Goal: Information Seeking & Learning: Learn about a topic

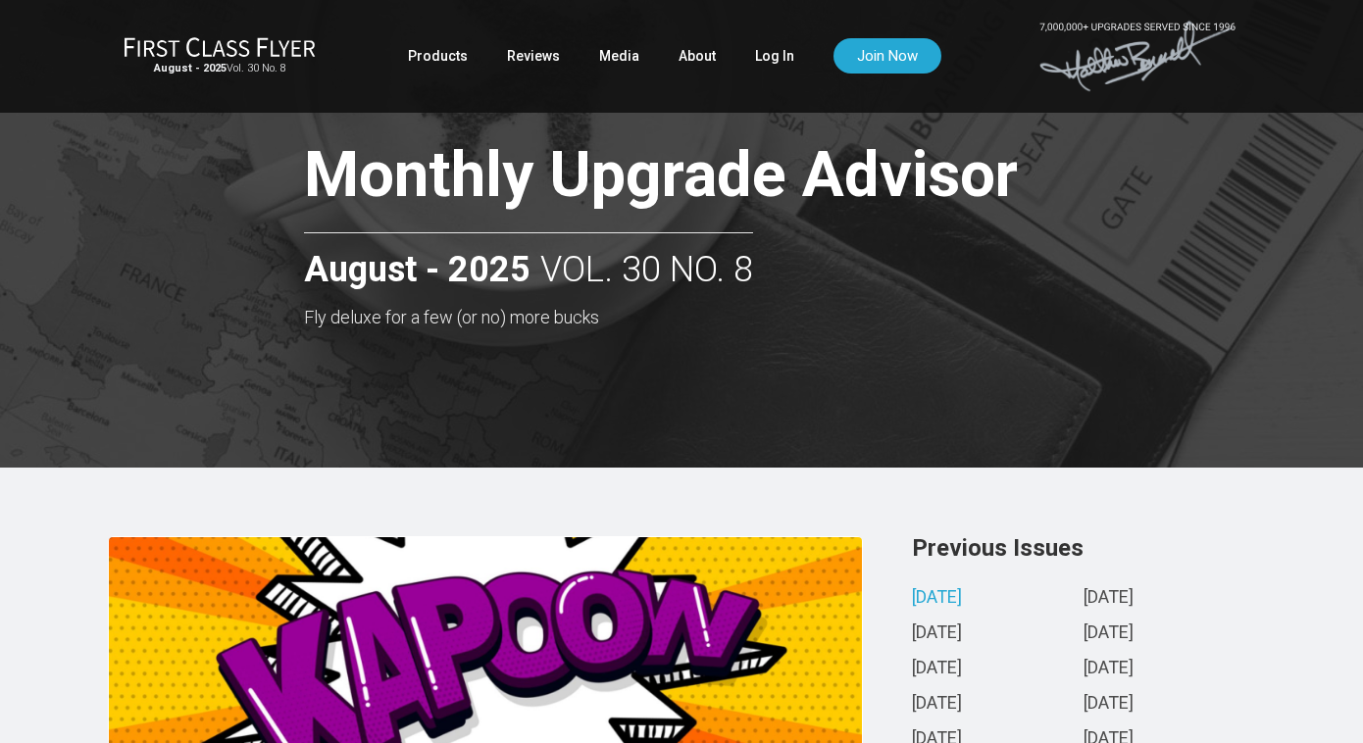
click at [962, 598] on link "August 2025" at bounding box center [937, 598] width 50 height 21
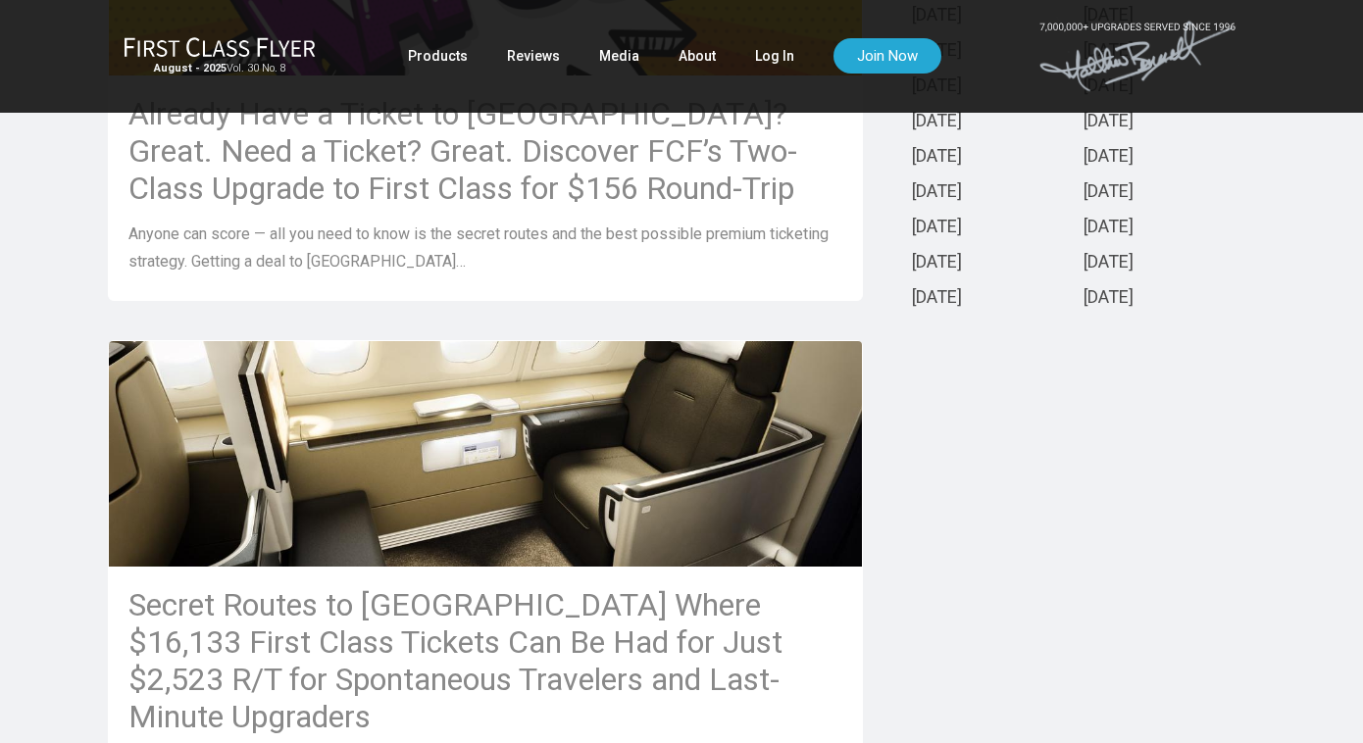
scroll to position [884, 0]
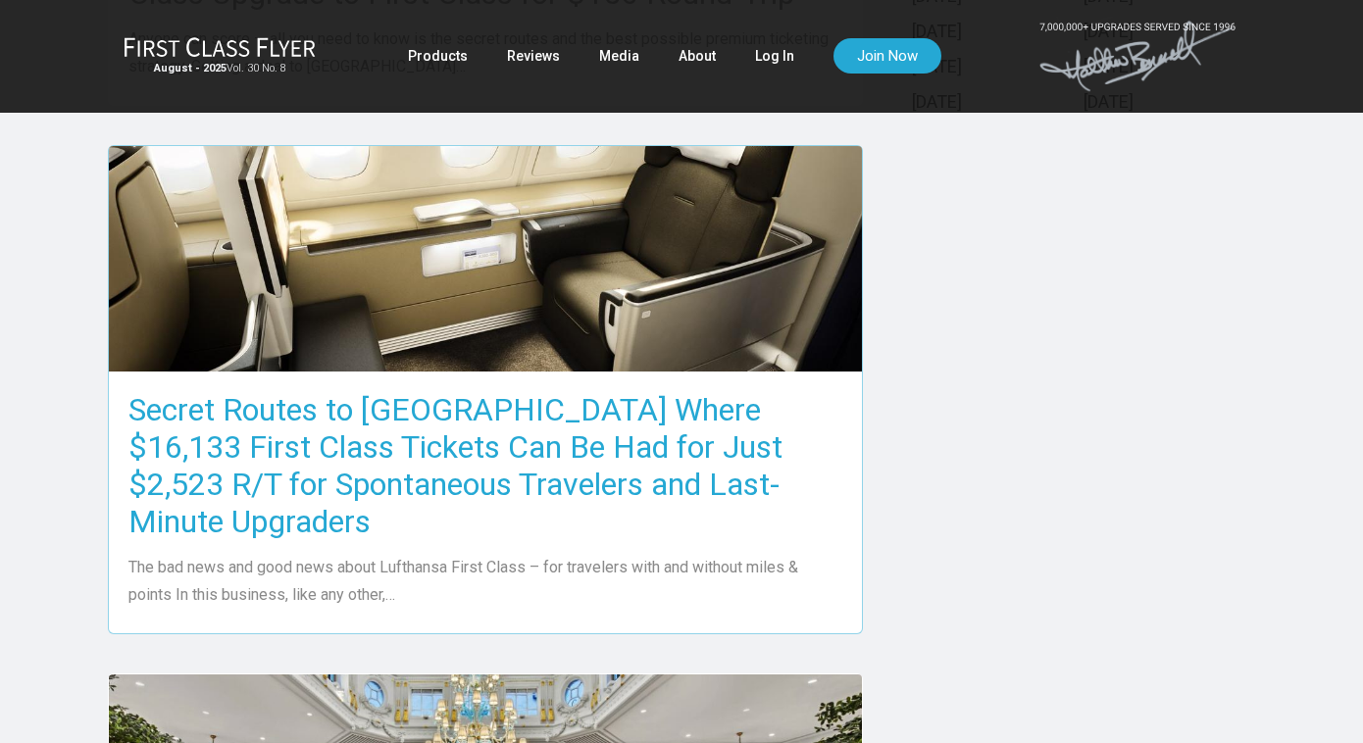
click at [659, 451] on h3 "Secret Routes to [GEOGRAPHIC_DATA] Where $16,133 First Class Tickets Can Be Had…" at bounding box center [485, 465] width 714 height 149
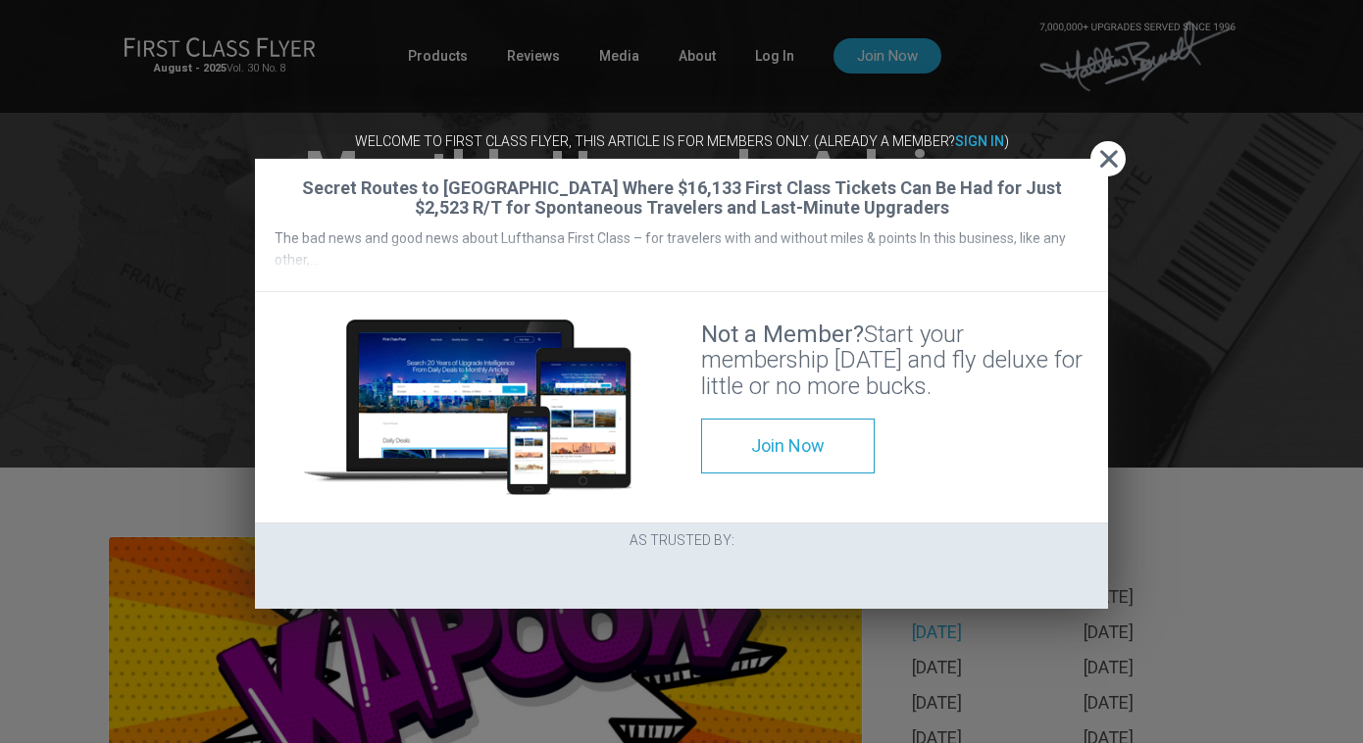
click at [1106, 149] on span "Close" at bounding box center [1107, 159] width 35 height 21
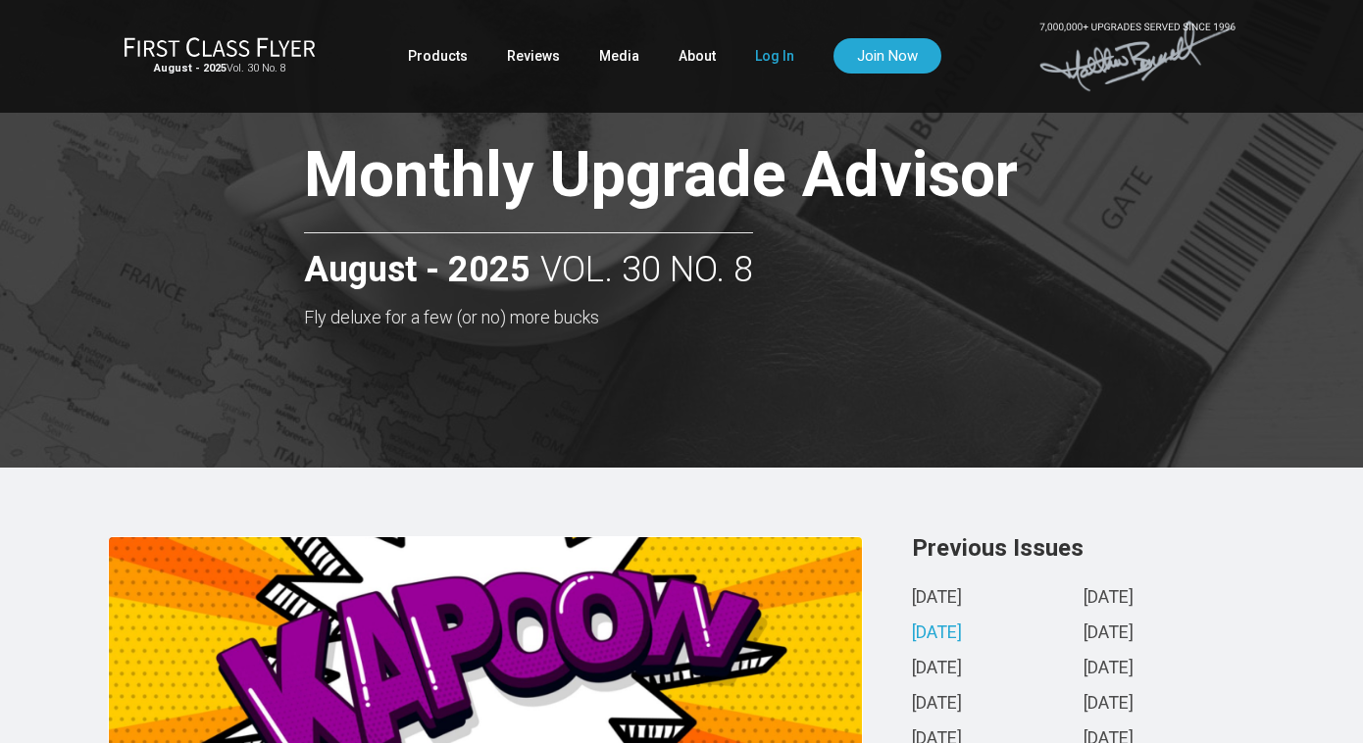
click at [769, 53] on link "Log In" at bounding box center [774, 55] width 39 height 35
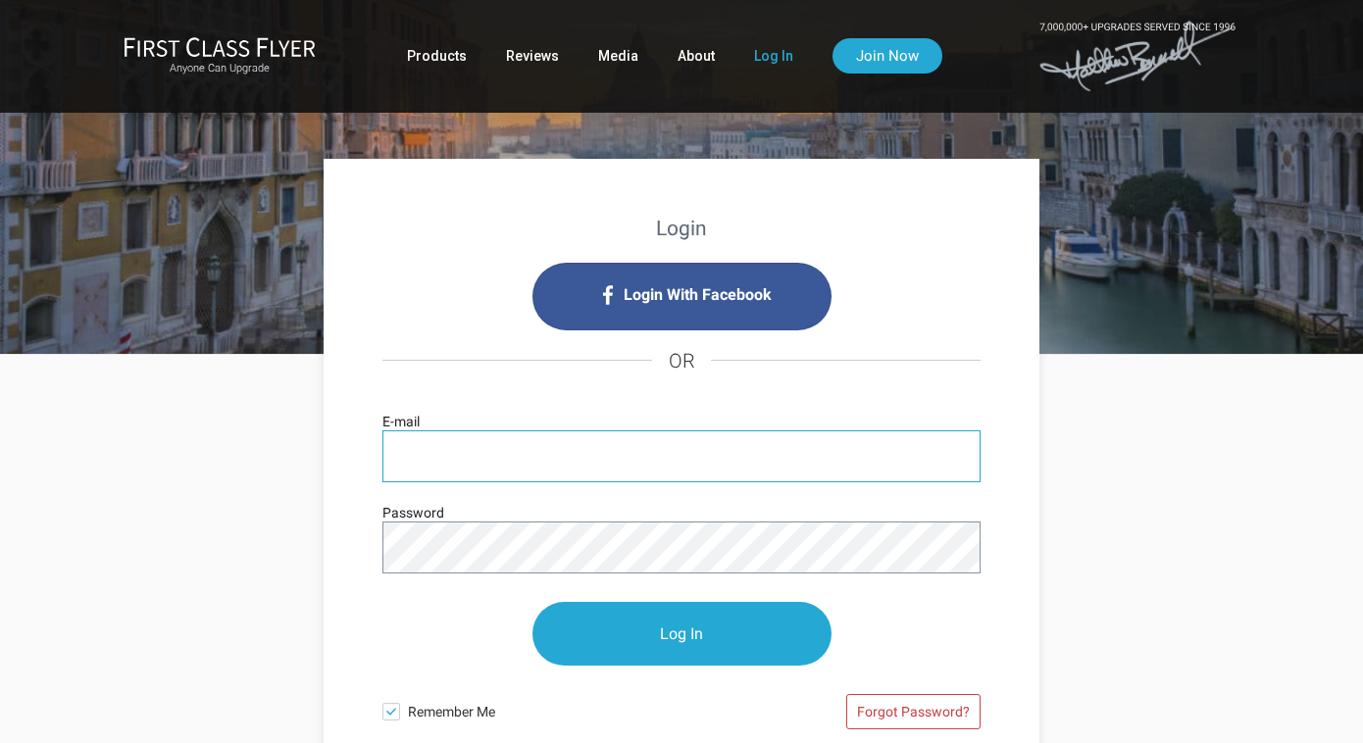
type input "ursulapaiste@gmail.com"
click at [682, 633] on input "Log In" at bounding box center [681, 634] width 299 height 64
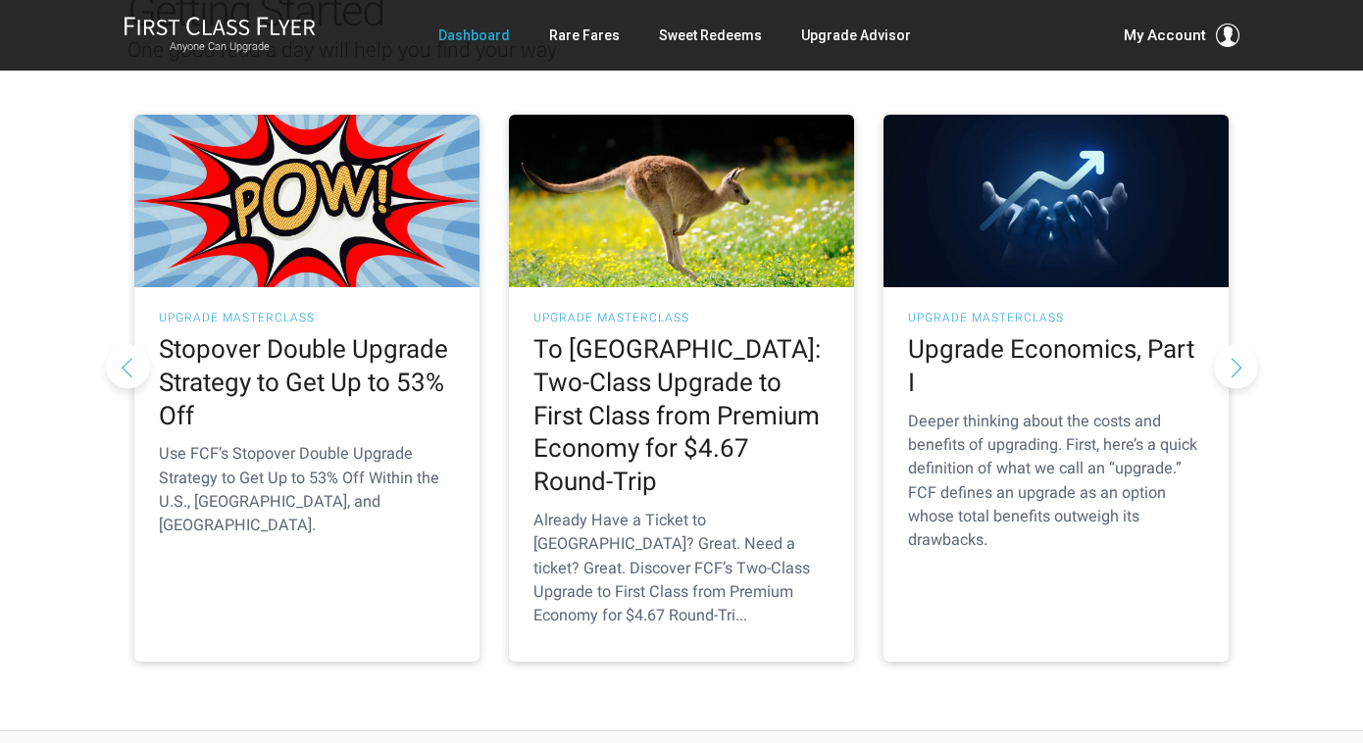
scroll to position [266, 0]
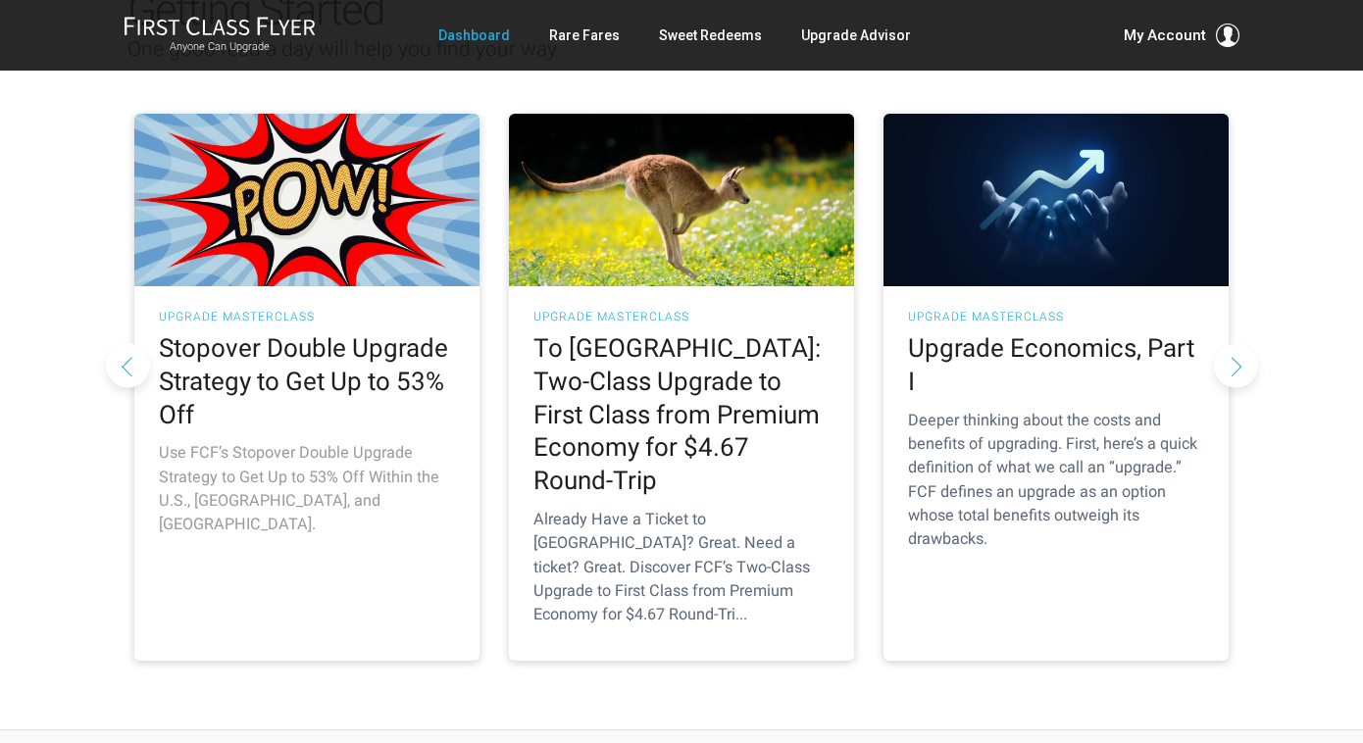
click at [400, 351] on h2 "Stopover Double Upgrade Strategy to Get Up to 53% Off" at bounding box center [307, 381] width 296 height 99
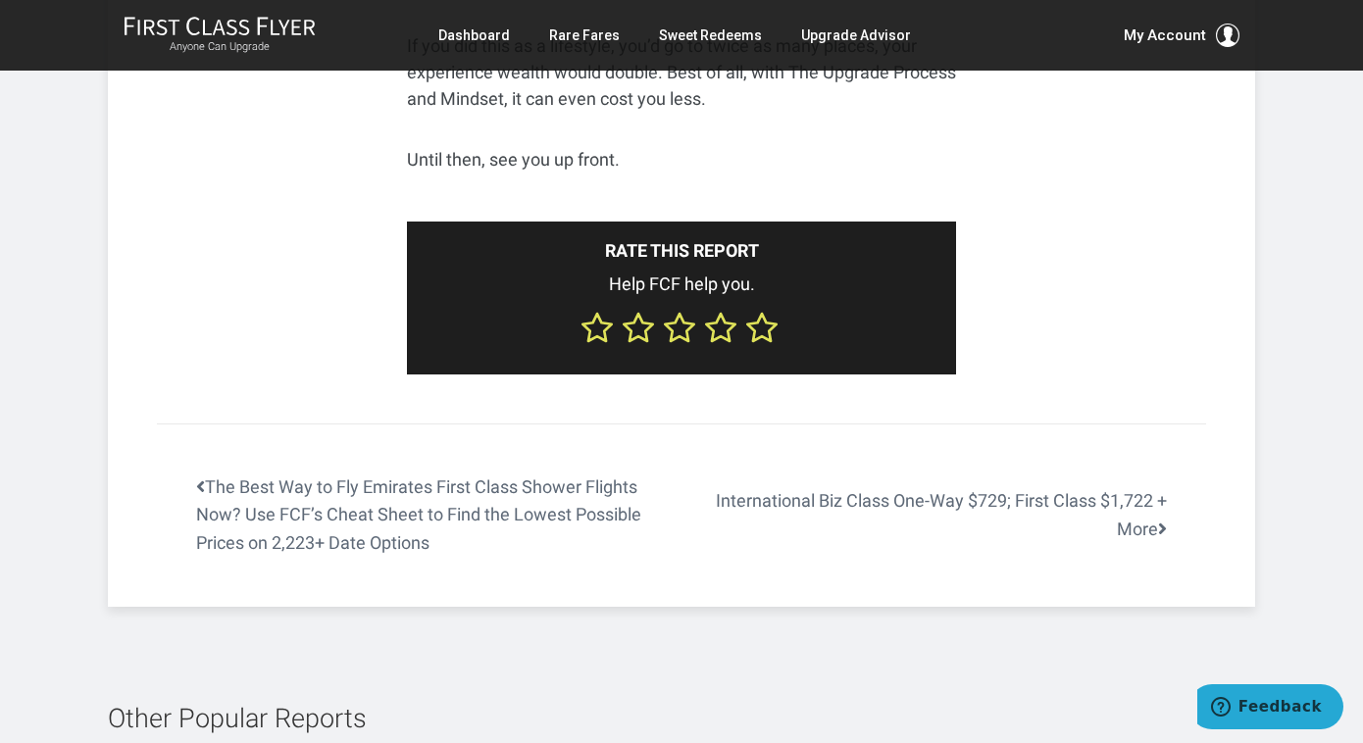
scroll to position [12656, 0]
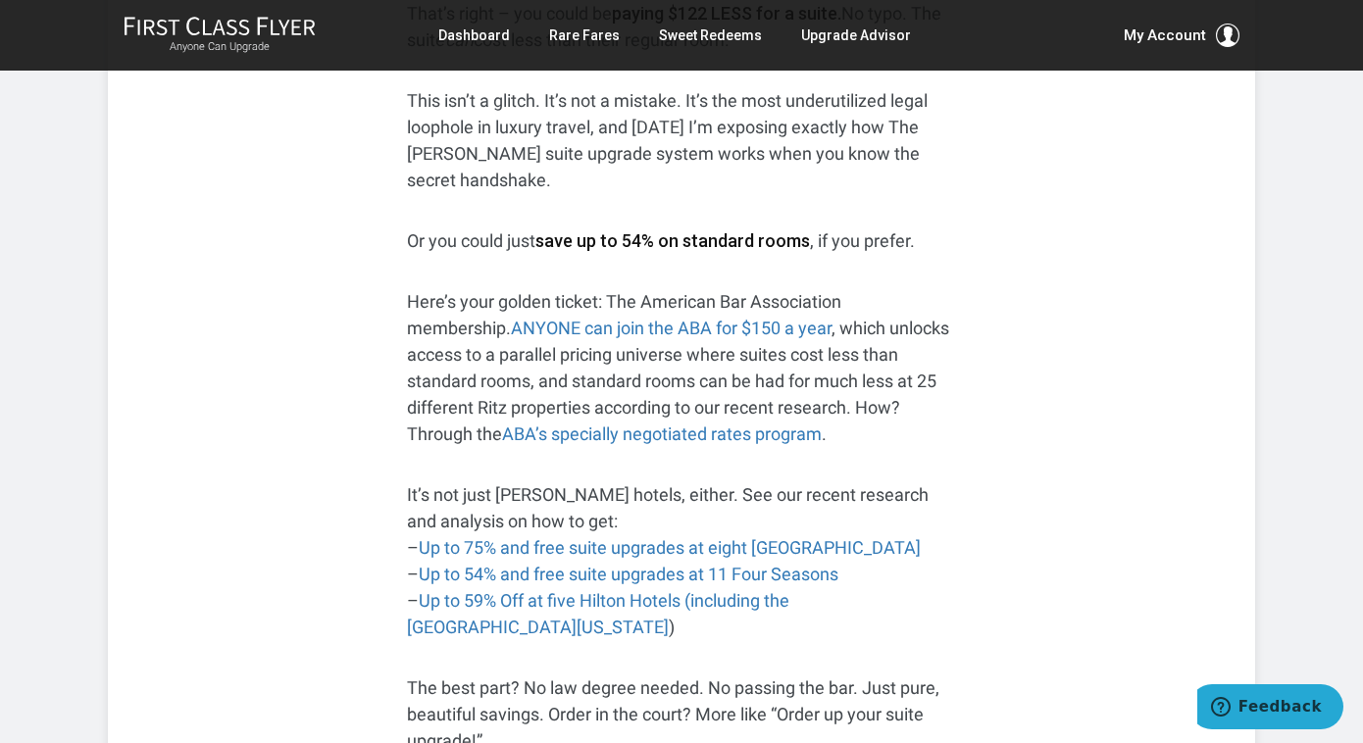
scroll to position [702, 0]
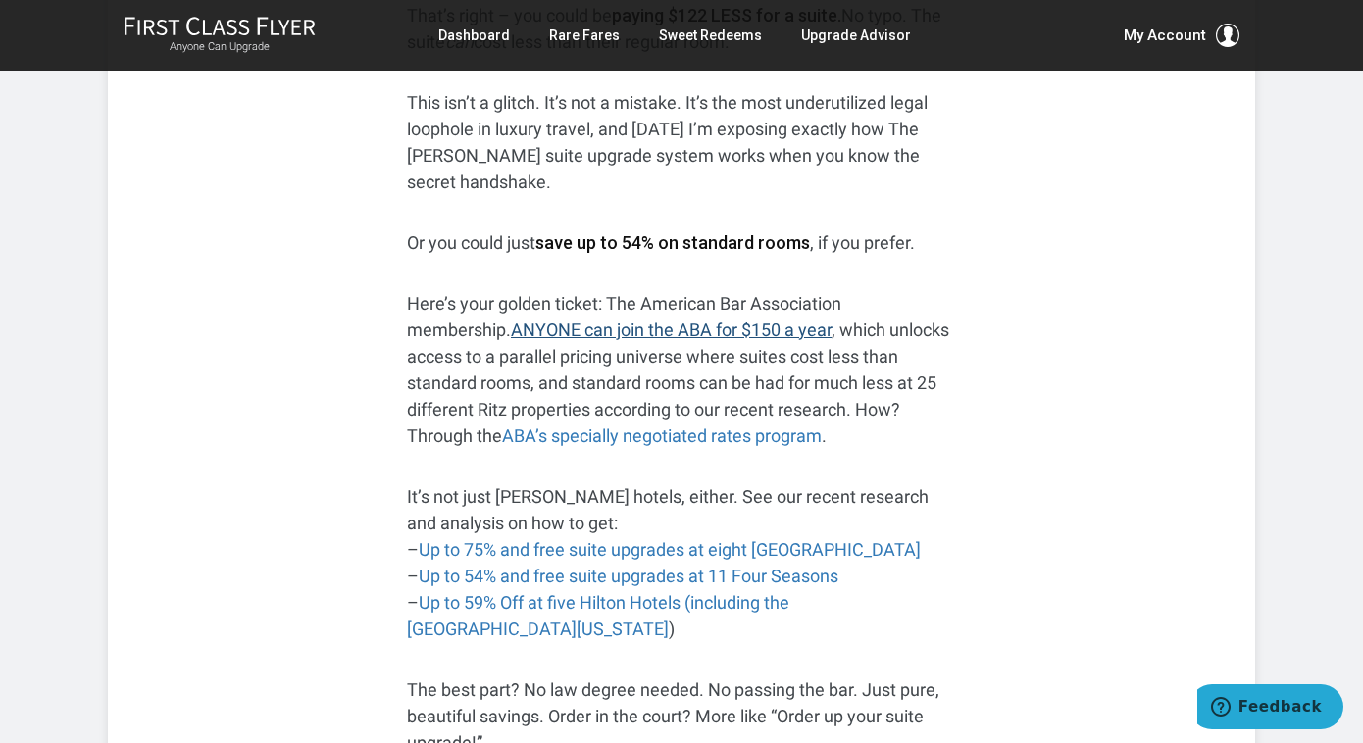
click at [604, 320] on link "ANYONE can join the ABA for $150 a year" at bounding box center [671, 330] width 321 height 21
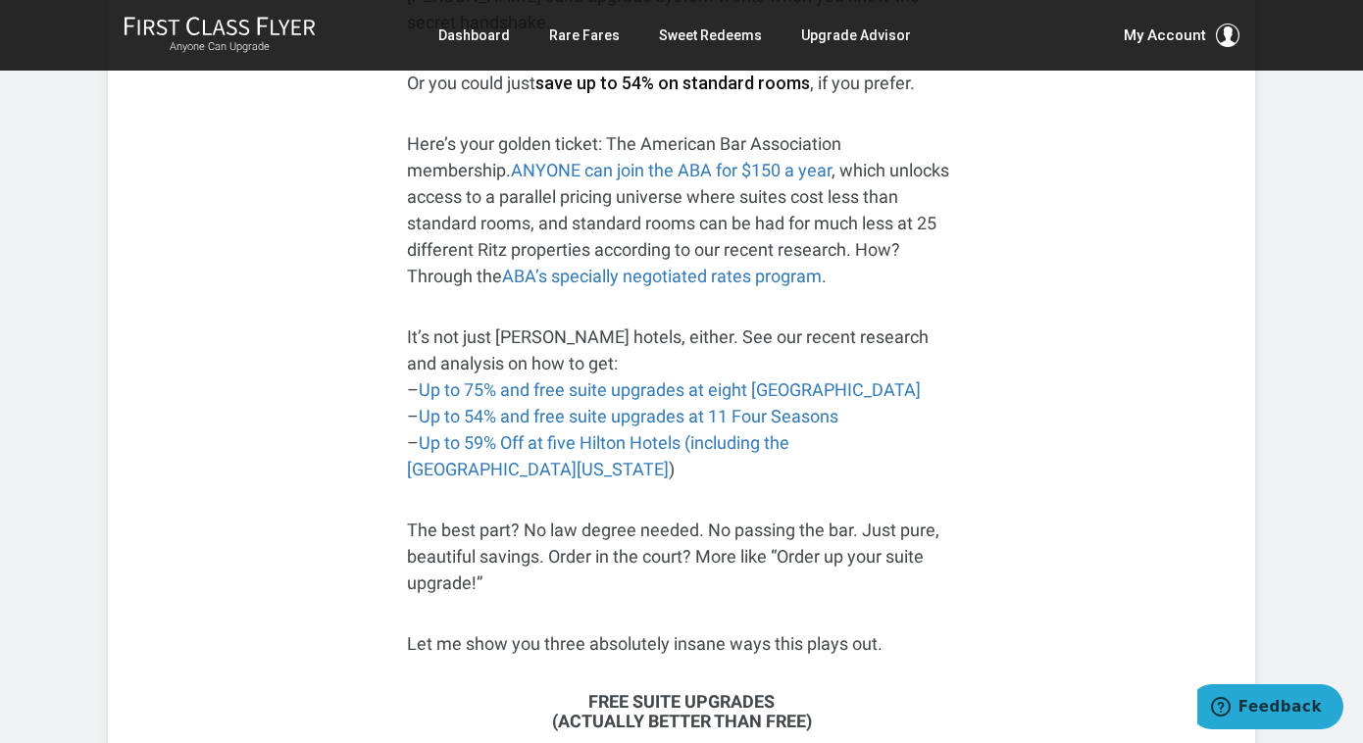
scroll to position [866, 0]
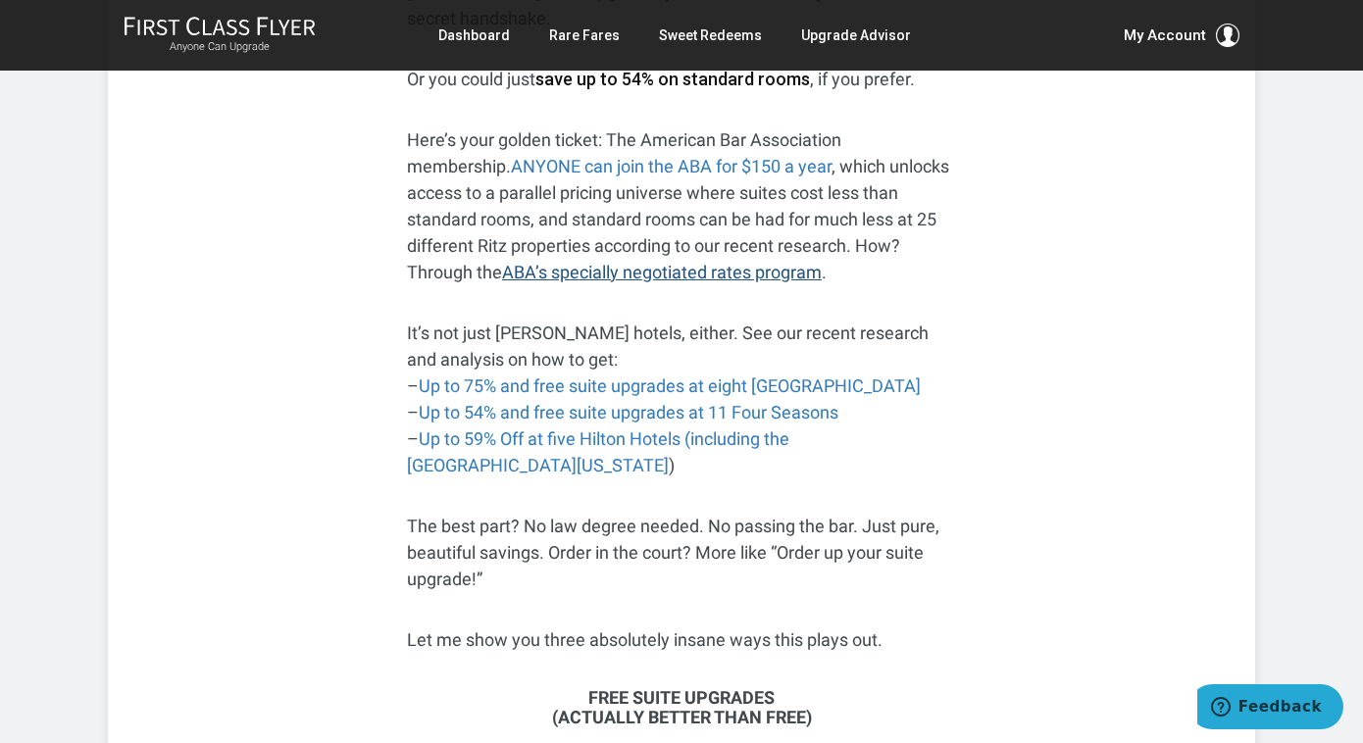
click at [598, 262] on link "ABA’s specially negotiated rates program" at bounding box center [662, 272] width 320 height 21
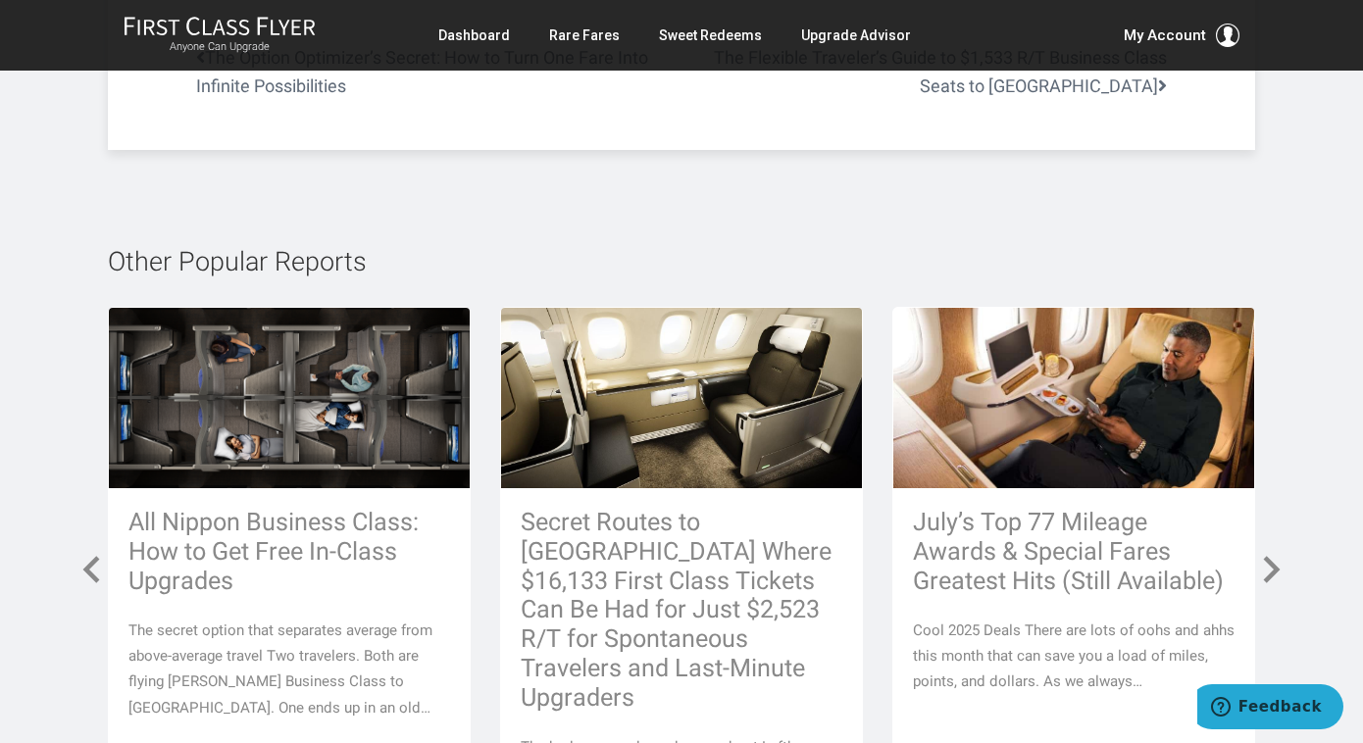
scroll to position [8833, 0]
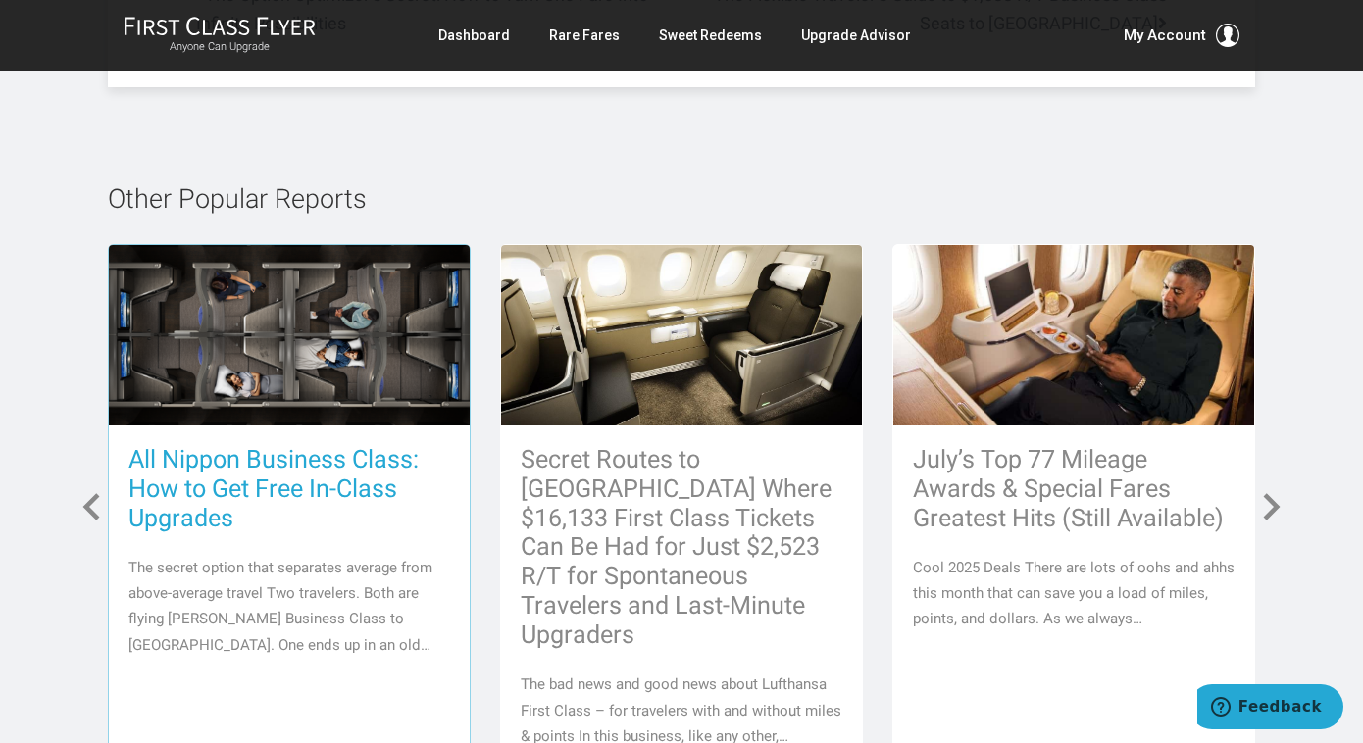
click at [357, 445] on h3 "All Nippon Business Class: How to Get Free In-Class Upgrades" at bounding box center [289, 489] width 322 height 88
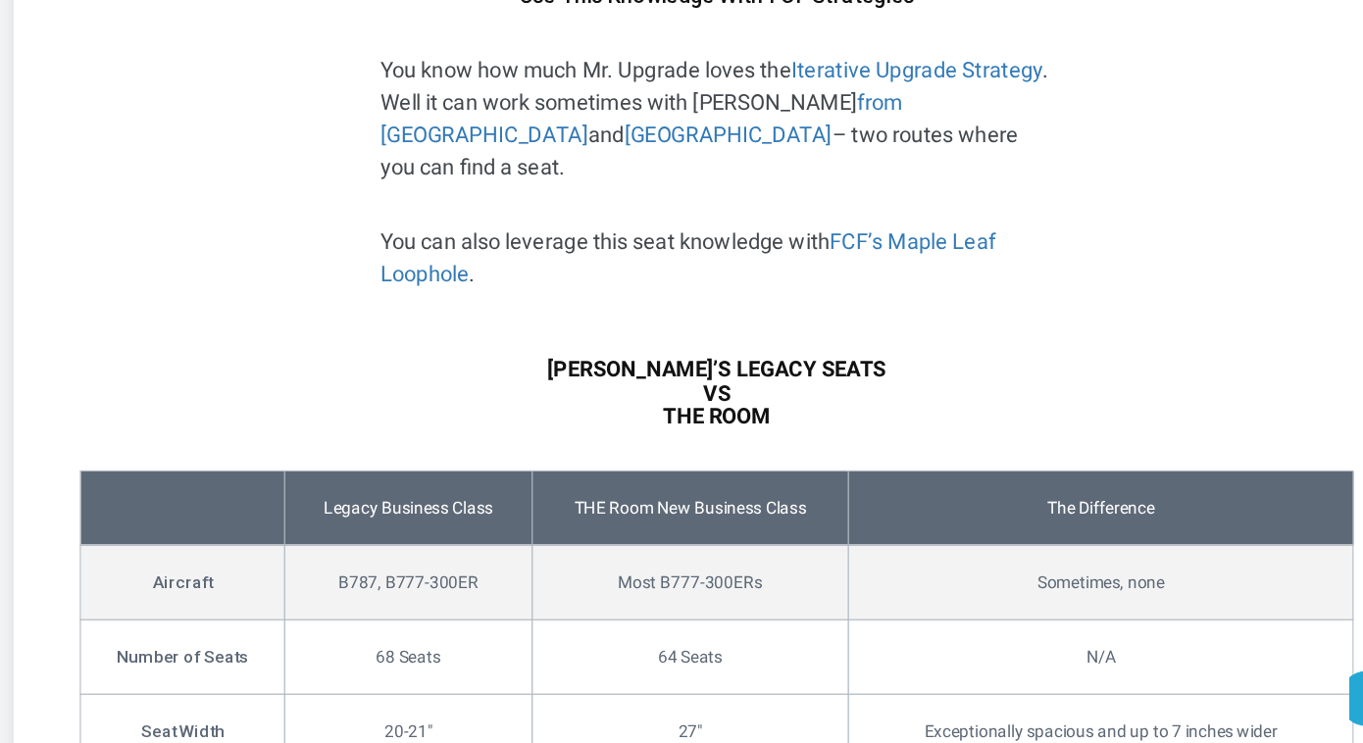
scroll to position [2920, 0]
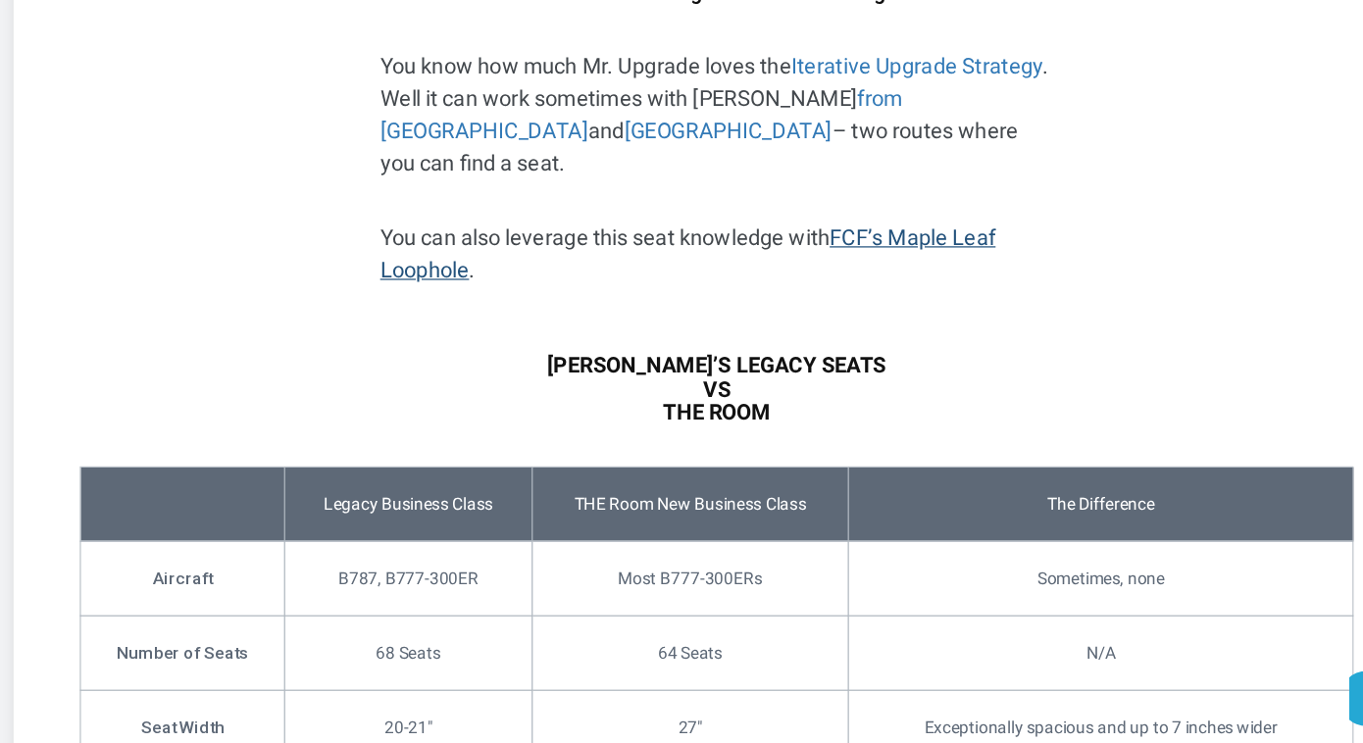
click at [764, 321] on link "FCF’s Maple Leaf Loophole" at bounding box center [658, 344] width 502 height 47
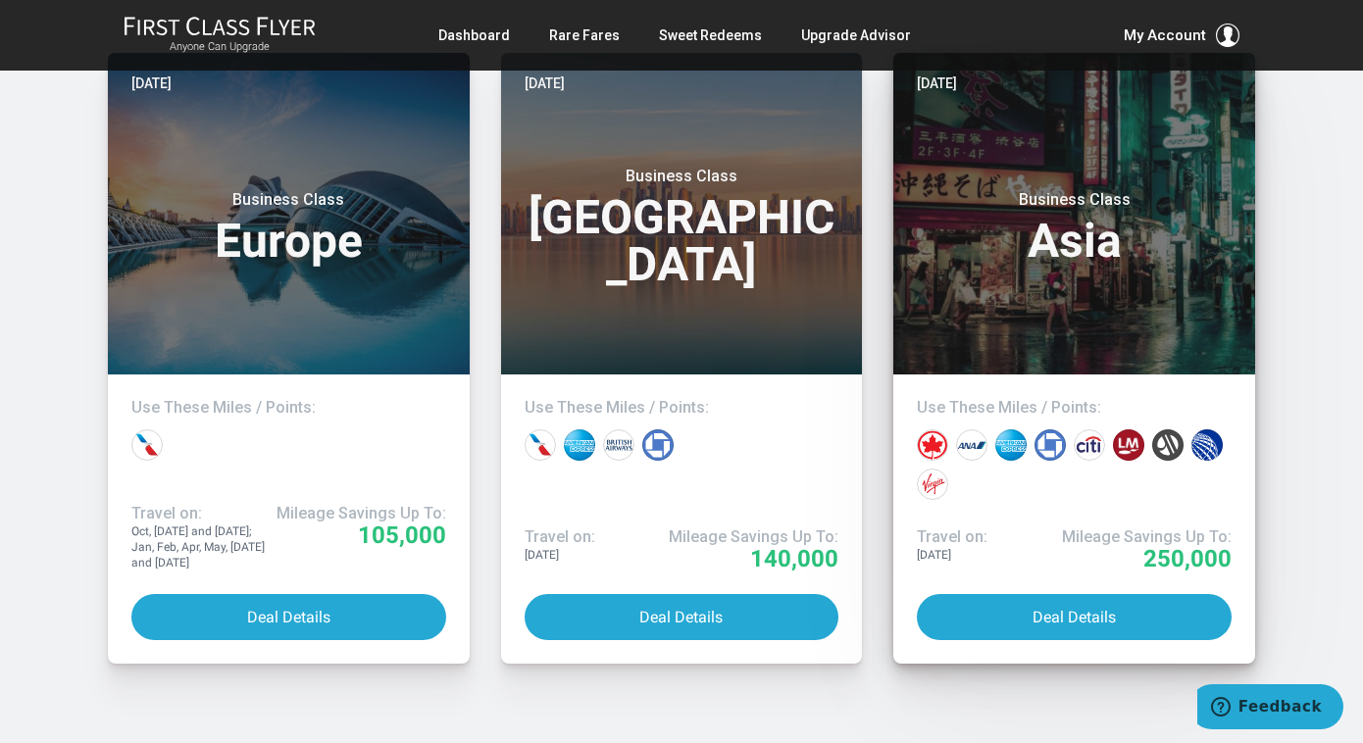
scroll to position [4474, 0]
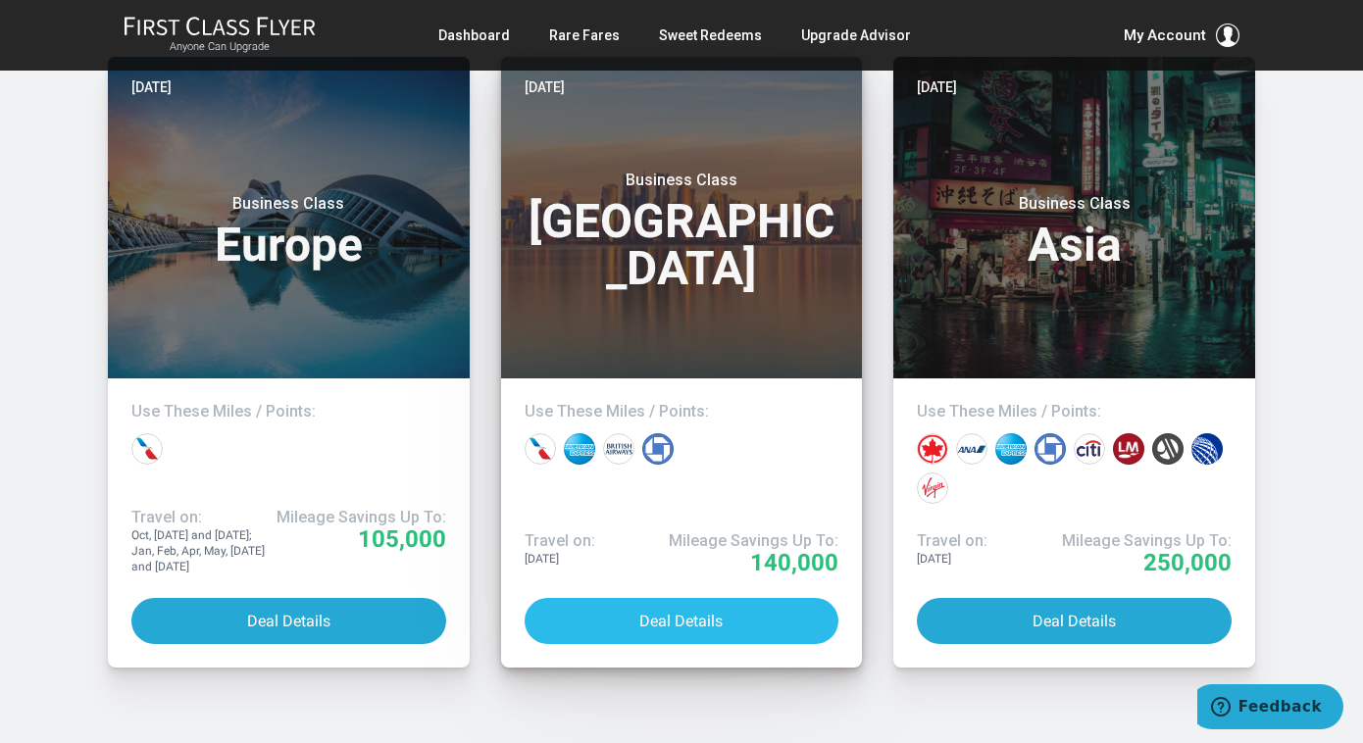
click at [691, 598] on button "Deal Details" at bounding box center [682, 621] width 315 height 46
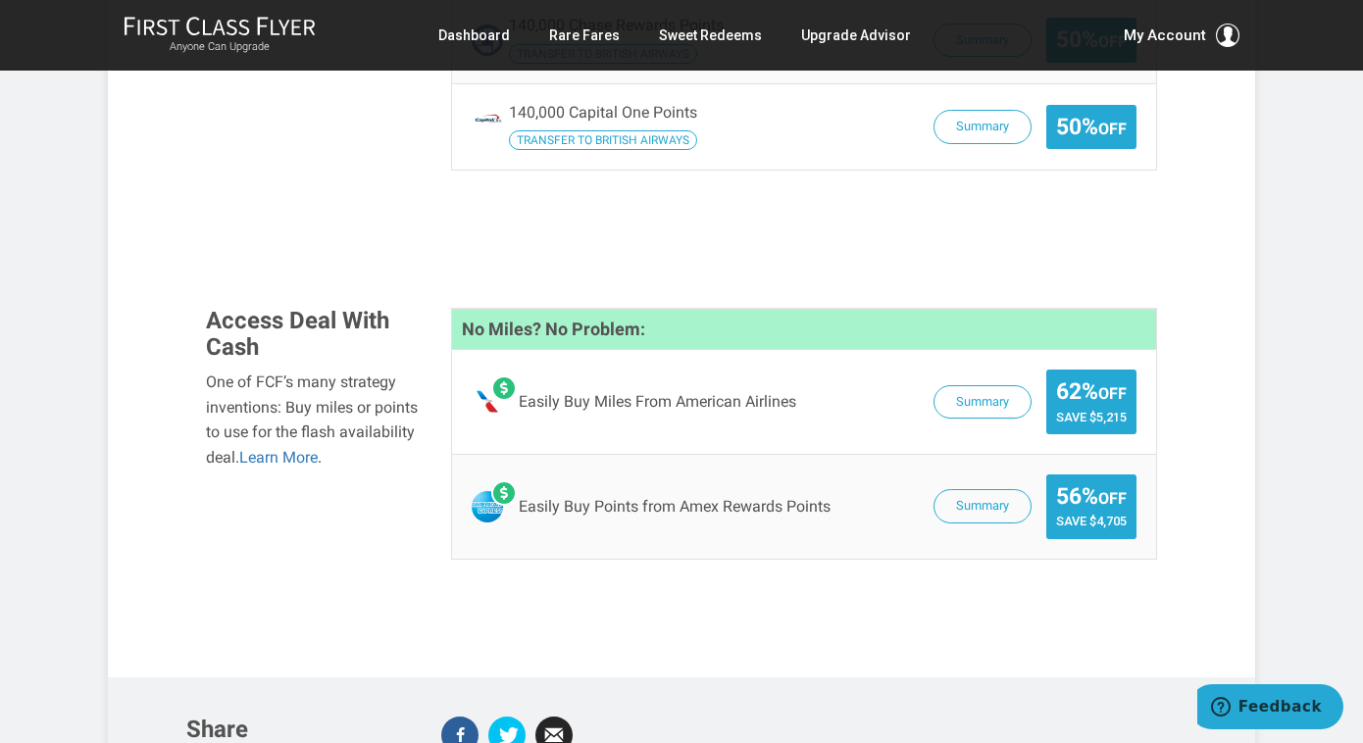
scroll to position [1726, 0]
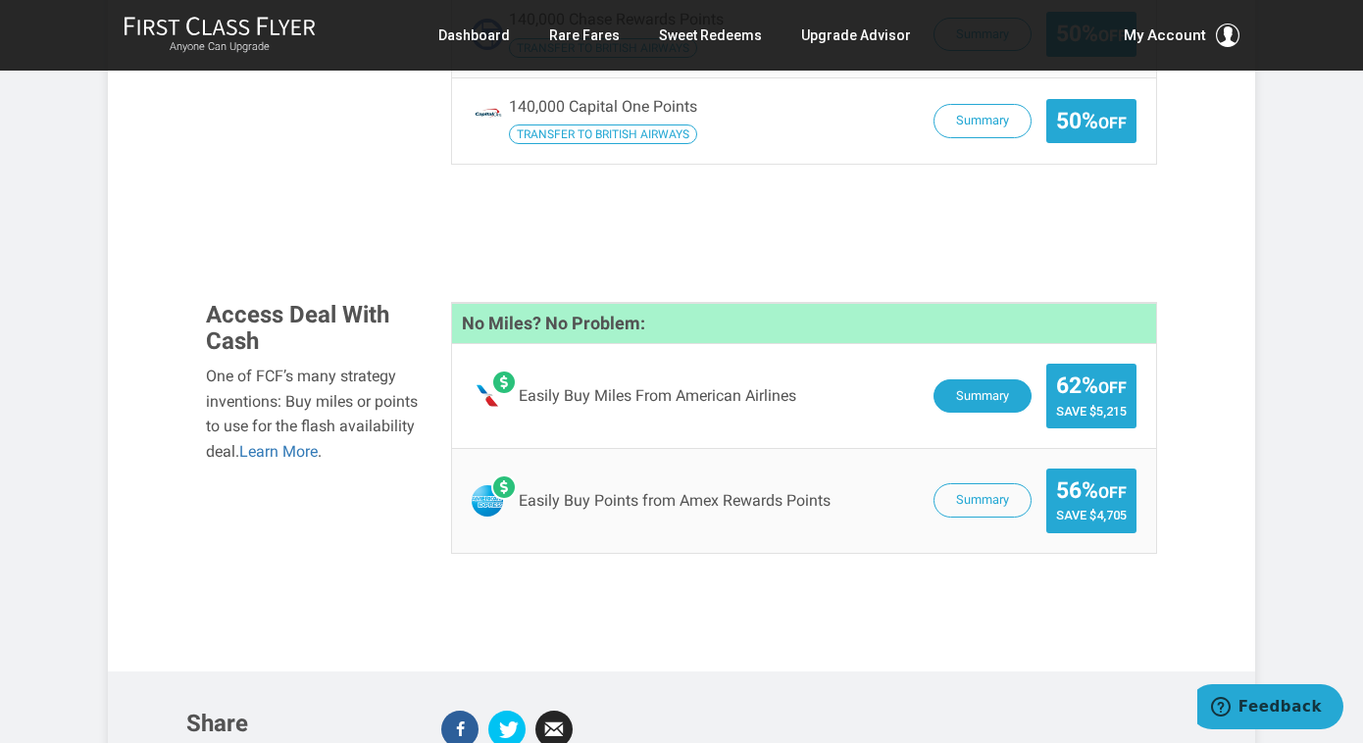
click at [988, 380] on button "Summary" at bounding box center [983, 397] width 98 height 34
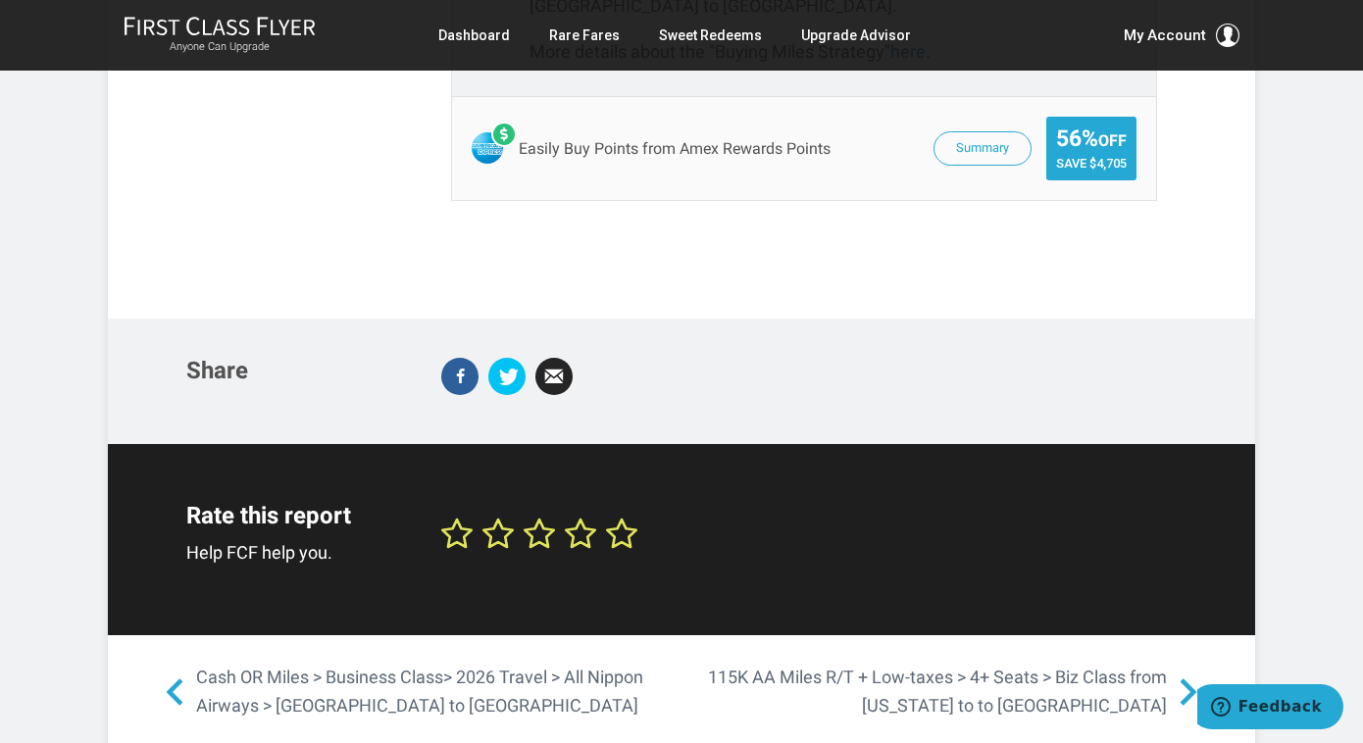
scroll to position [2389, 0]
